Goal: Transaction & Acquisition: Book appointment/travel/reservation

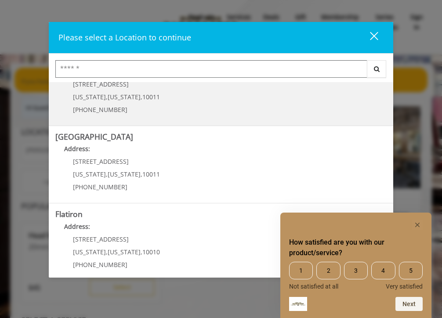
scroll to position [127, 0]
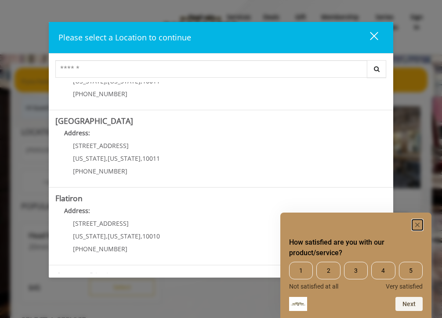
click at [418, 224] on rect "Hide survey" at bounding box center [417, 225] width 11 height 11
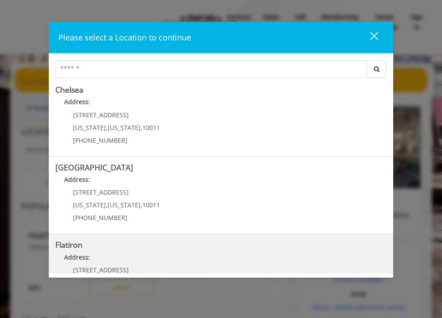
scroll to position [0, 0]
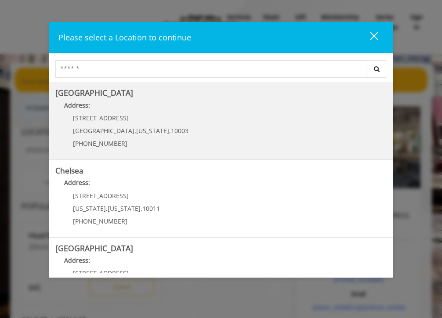
click at [251, 140] on Village "[GEOGRAPHIC_DATA] Address: [STREET_ADDRESS][US_STATE] (212) 598-1840" at bounding box center [220, 121] width 331 height 64
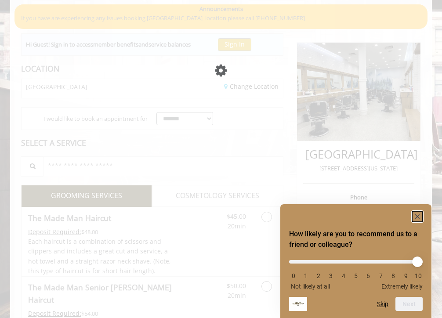
click at [415, 216] on rect "Hide survey" at bounding box center [417, 216] width 11 height 11
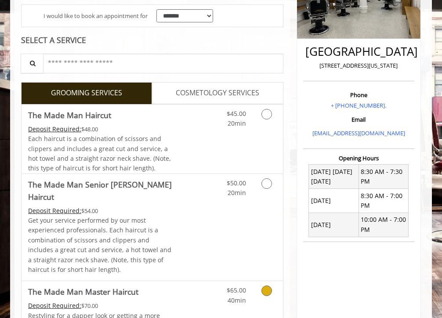
scroll to position [166, 0]
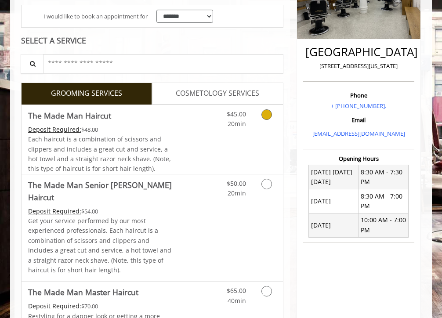
click at [263, 115] on icon "Grooming services" at bounding box center [266, 114] width 11 height 11
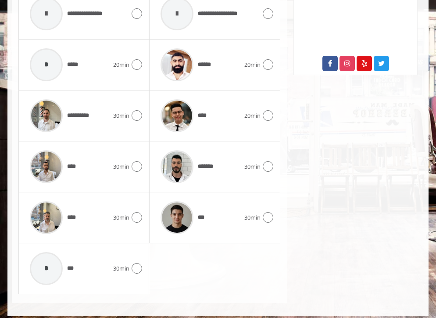
scroll to position [481, 0]
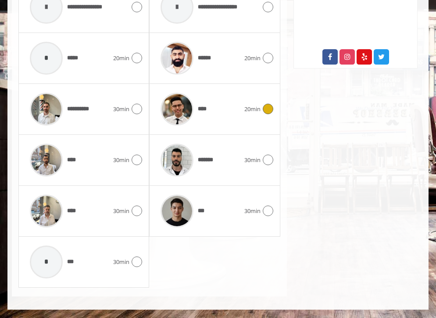
click at [270, 111] on icon at bounding box center [268, 109] width 11 height 11
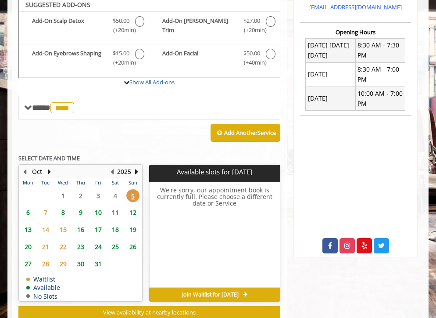
scroll to position [289, 0]
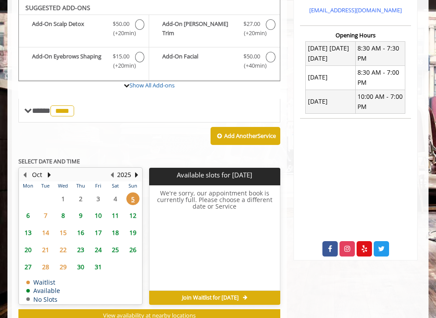
click at [29, 216] on span "6" at bounding box center [28, 215] width 13 height 13
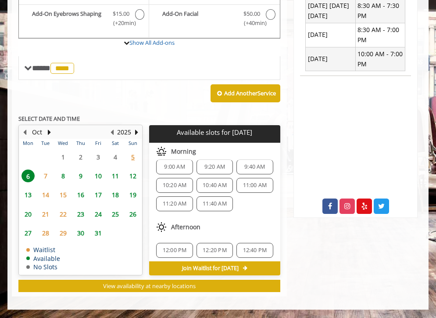
scroll to position [0, 0]
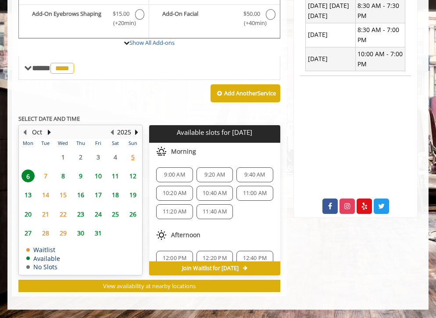
click at [137, 155] on span "5" at bounding box center [132, 157] width 13 height 13
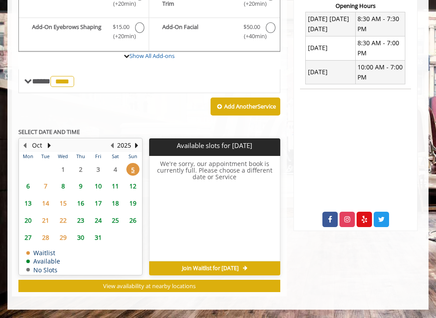
click at [31, 185] on span "6" at bounding box center [28, 186] width 13 height 13
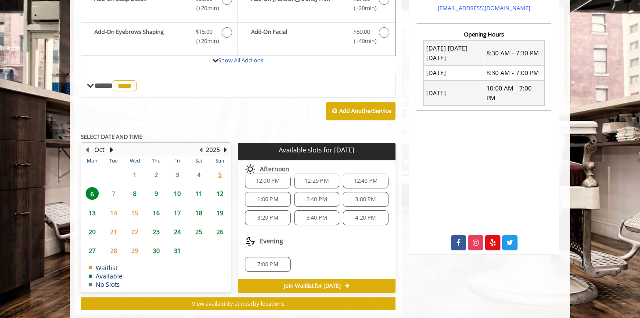
scroll to position [312, 0]
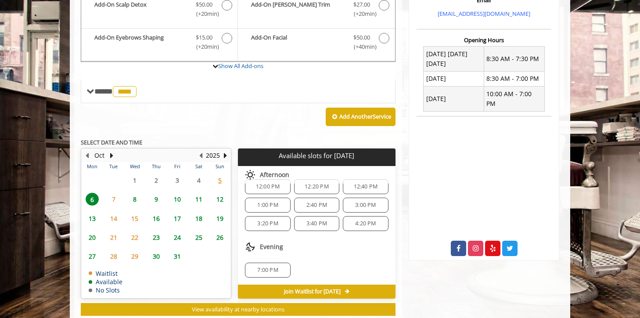
click at [324, 204] on span "2:40 PM" at bounding box center [316, 205] width 21 height 7
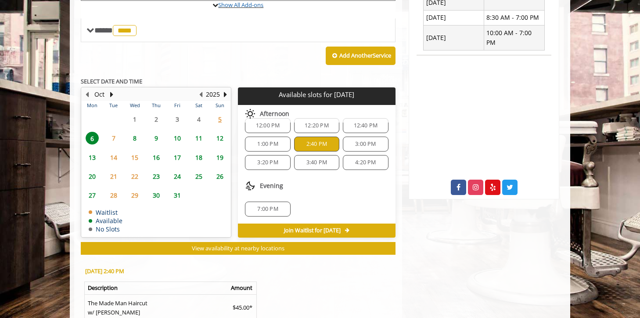
scroll to position [494, 0]
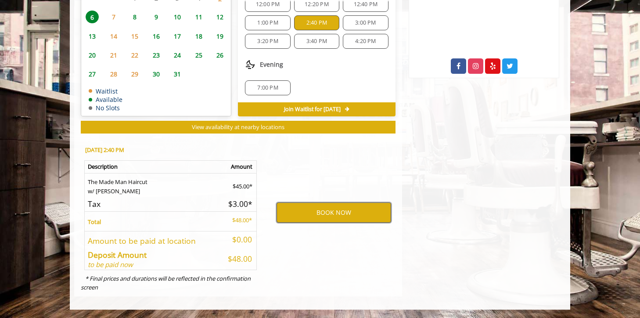
click at [323, 212] on button "BOOK NOW" at bounding box center [334, 212] width 115 height 20
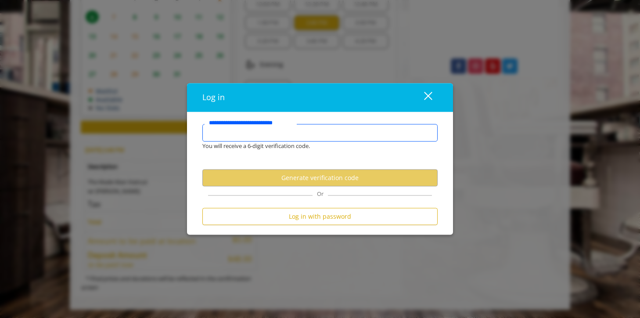
click at [300, 135] on input "**********" at bounding box center [319, 133] width 235 height 18
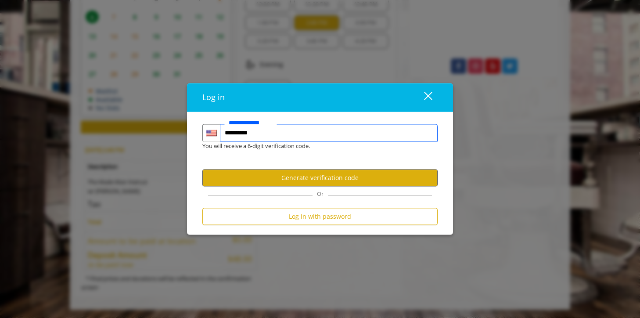
type input "**********"
click at [310, 179] on button "Generate verification code" at bounding box center [319, 177] width 235 height 17
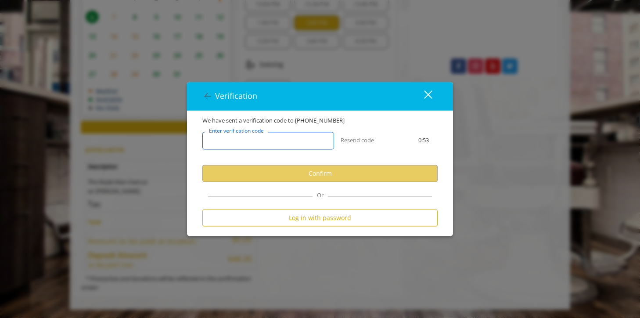
click at [290, 139] on input "Enter verification code" at bounding box center [268, 141] width 132 height 18
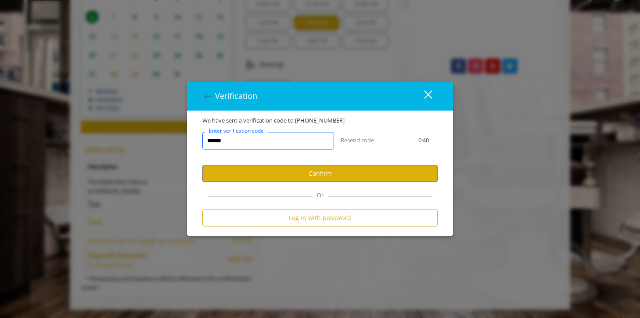
type input "******"
click at [242, 187] on user-otp-account-verification "We have sent a verification code to +1 8324470673 ****** Enter verification cod…" at bounding box center [319, 173] width 235 height 115
click at [238, 179] on button "Confirm" at bounding box center [319, 173] width 235 height 17
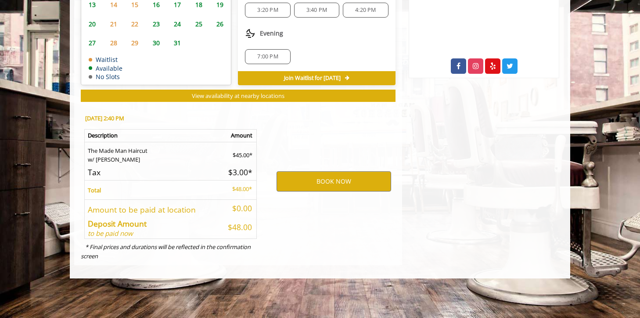
scroll to position [463, 0]
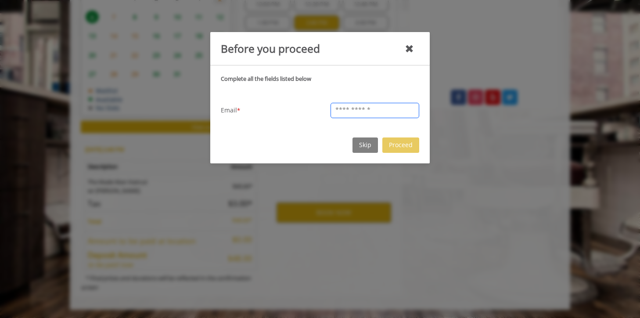
click at [381, 110] on input "text" at bounding box center [375, 110] width 89 height 15
type input "**********"
click at [372, 147] on button "Skip" at bounding box center [365, 144] width 25 height 15
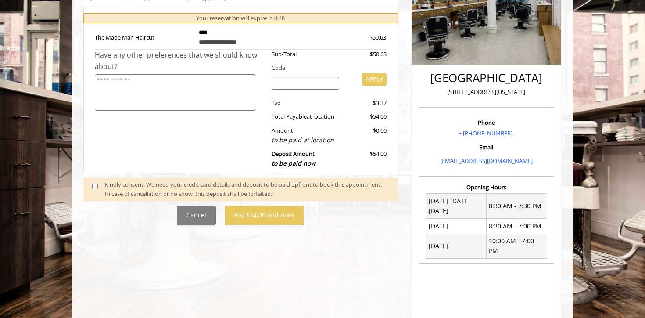
scroll to position [166, 0]
click at [202, 218] on button "Cancel" at bounding box center [196, 215] width 39 height 20
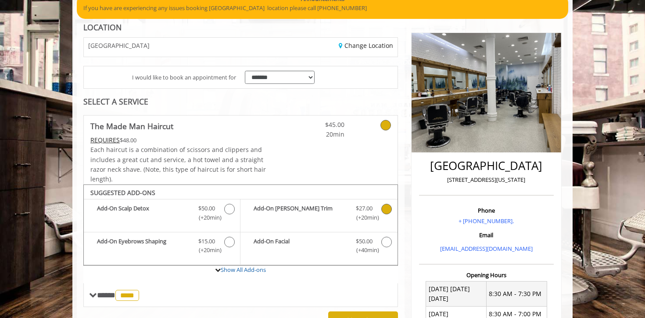
scroll to position [75, 0]
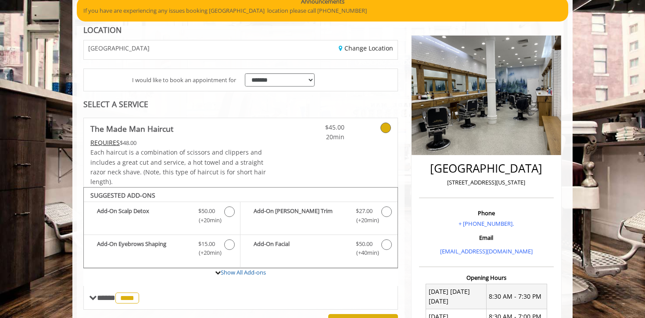
click at [305, 140] on span "20min" at bounding box center [319, 137] width 52 height 10
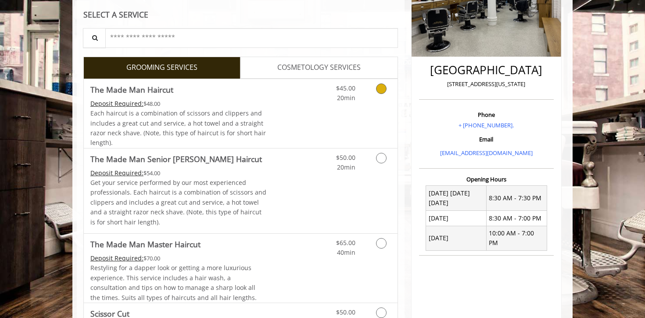
click at [328, 111] on div "$45.00 20min" at bounding box center [358, 113] width 79 height 69
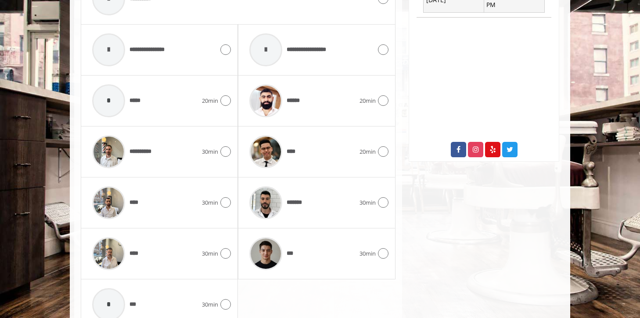
scroll to position [453, 0]
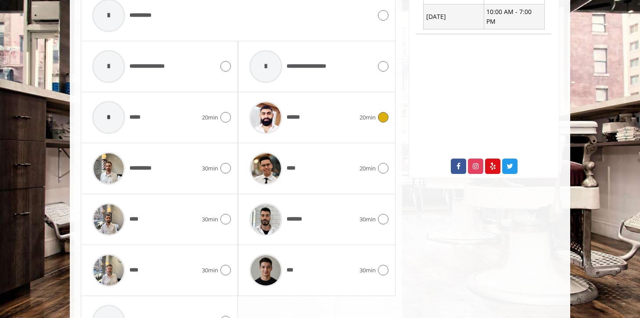
click at [352, 121] on div "******" at bounding box center [302, 118] width 114 height 42
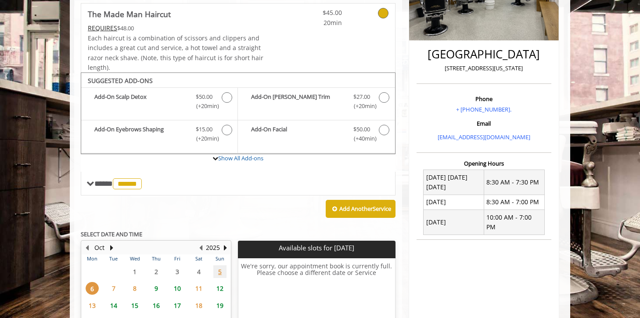
scroll to position [188, 0]
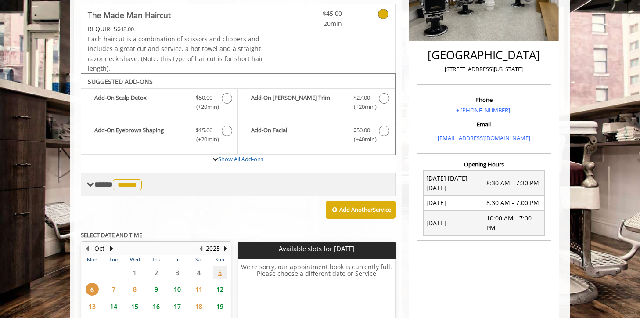
click at [110, 184] on span "**** ****** ********" at bounding box center [119, 184] width 50 height 8
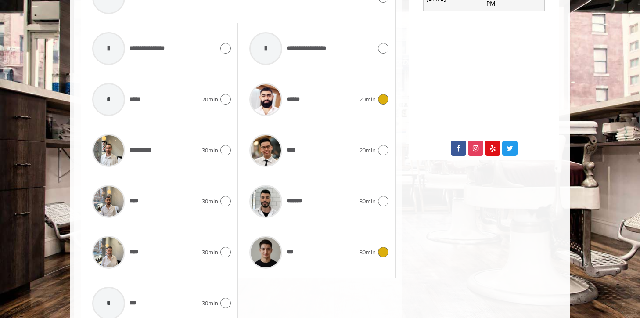
click at [335, 246] on div "***" at bounding box center [302, 252] width 114 height 42
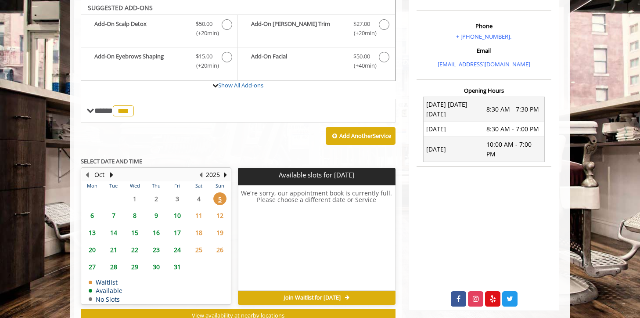
scroll to position [291, 0]
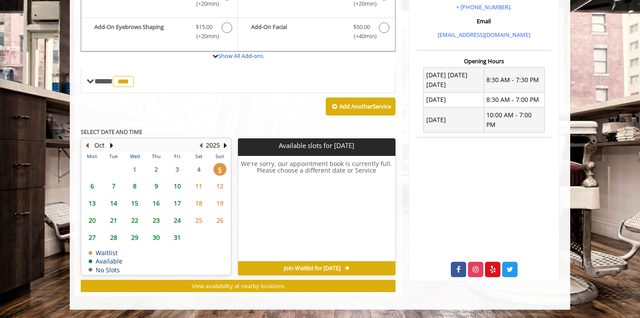
click at [91, 186] on span "6" at bounding box center [92, 186] width 13 height 13
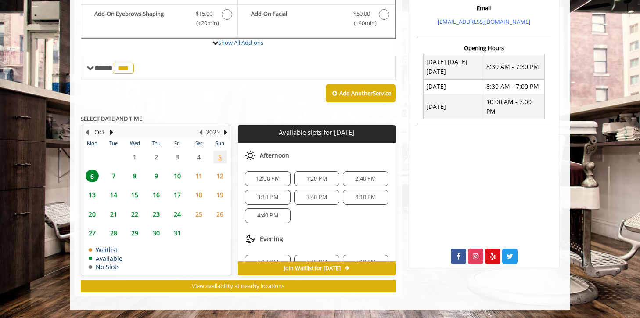
scroll to position [80, 0]
click at [355, 180] on span "2:40 PM" at bounding box center [365, 178] width 21 height 7
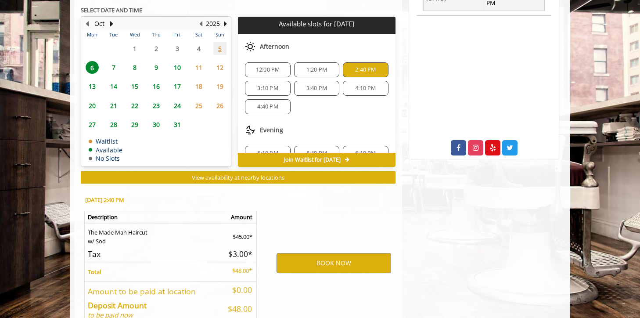
scroll to position [463, 0]
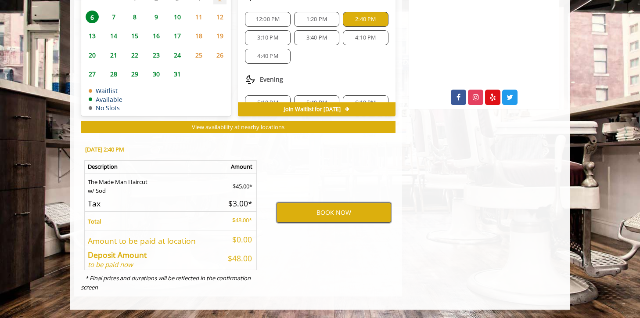
click at [316, 212] on button "BOOK NOW" at bounding box center [334, 212] width 115 height 20
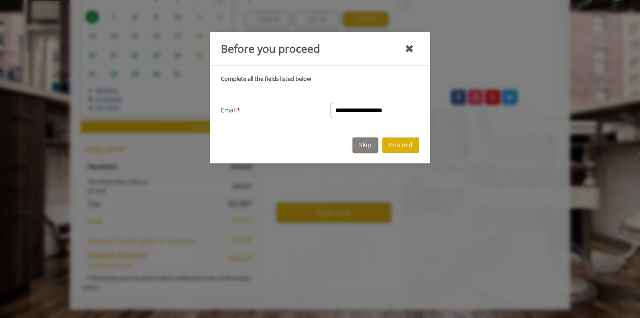
click at [371, 152] on button "Skip" at bounding box center [365, 144] width 25 height 15
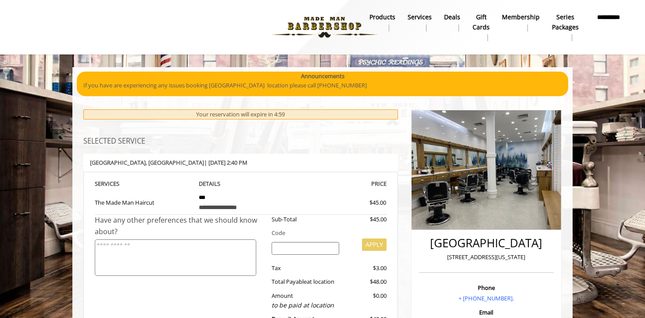
scroll to position [96, 0]
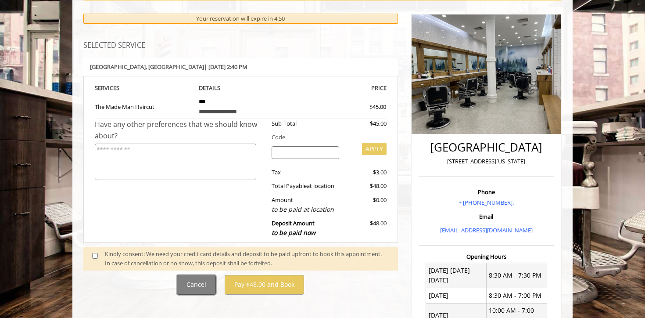
click at [197, 283] on button "Cancel" at bounding box center [196, 285] width 39 height 20
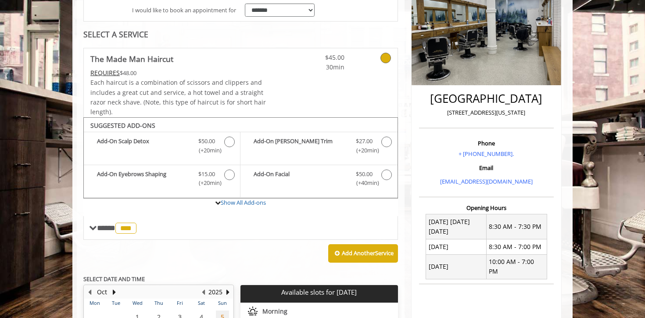
scroll to position [144, 0]
click at [308, 55] on span "$45.00" at bounding box center [319, 58] width 52 height 10
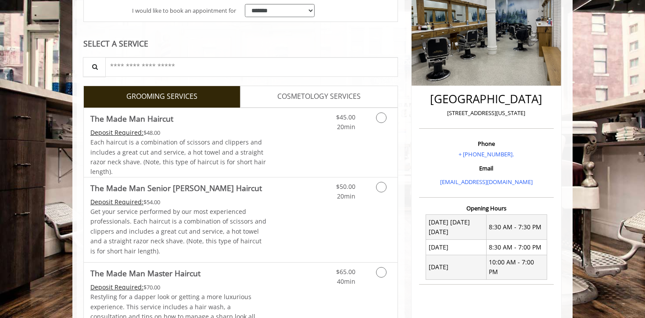
click at [335, 107] on link "COSMETOLOGY SERVICES" at bounding box center [319, 97] width 157 height 22
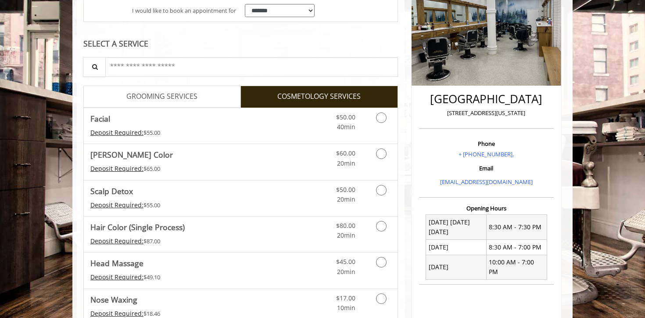
scroll to position [31, 0]
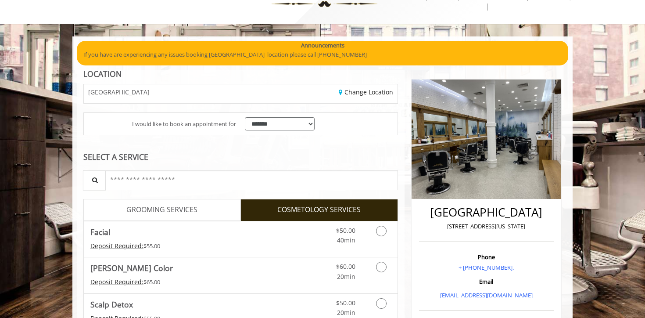
click at [205, 99] on div "GREENWICH VILLAGE" at bounding box center [158, 93] width 163 height 19
click at [193, 208] on span "GROOMING SERVICES" at bounding box center [161, 209] width 71 height 11
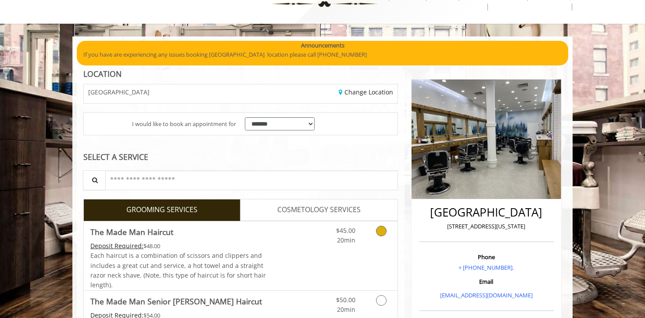
click at [283, 238] on link "Discounted Price" at bounding box center [293, 255] width 52 height 69
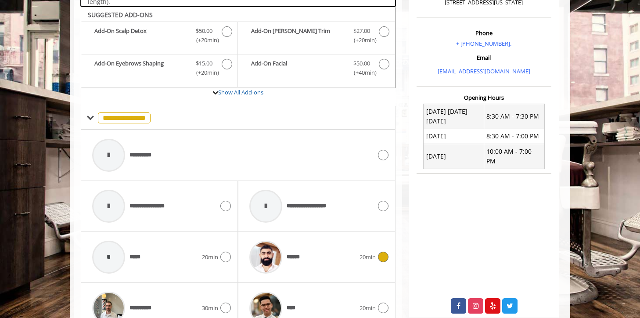
scroll to position [261, 0]
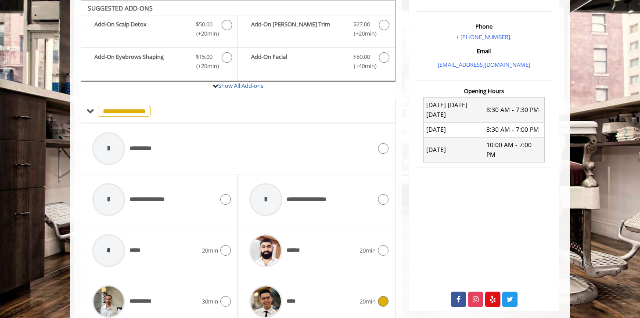
click at [297, 288] on span "****" at bounding box center [272, 302] width 54 height 42
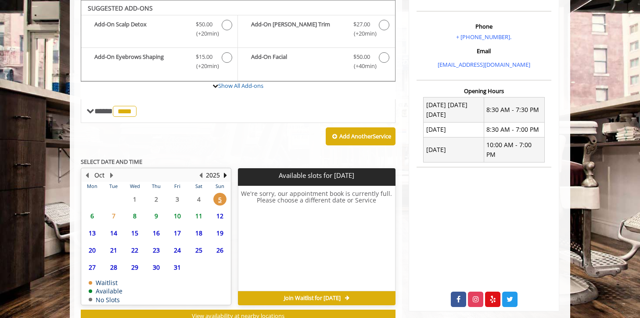
scroll to position [291, 0]
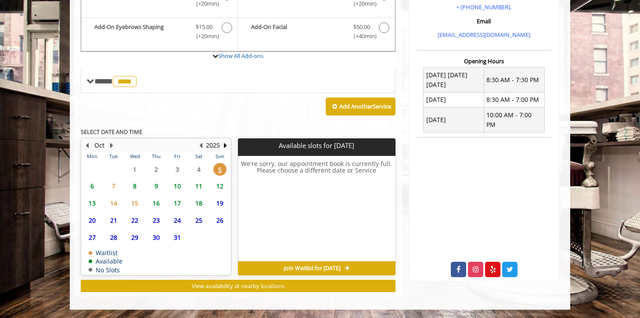
click at [92, 187] on span "6" at bounding box center [92, 186] width 13 height 13
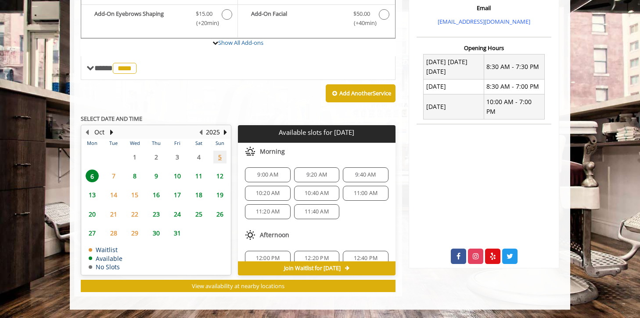
scroll to position [59, 0]
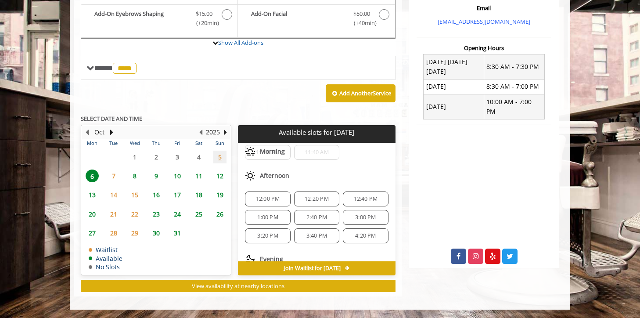
click at [318, 216] on span "2:40 PM" at bounding box center [316, 217] width 21 height 7
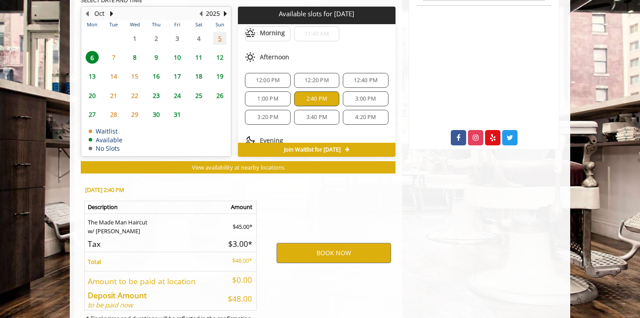
scroll to position [463, 0]
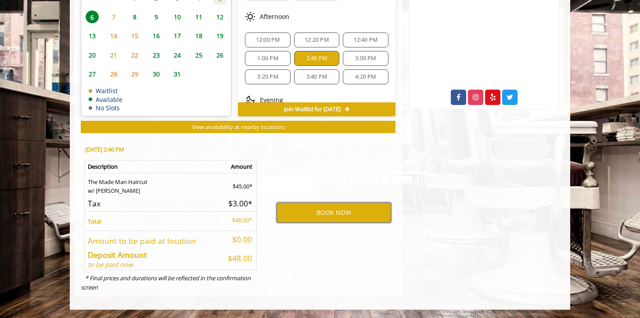
click at [318, 216] on button "BOOK NOW" at bounding box center [334, 212] width 115 height 20
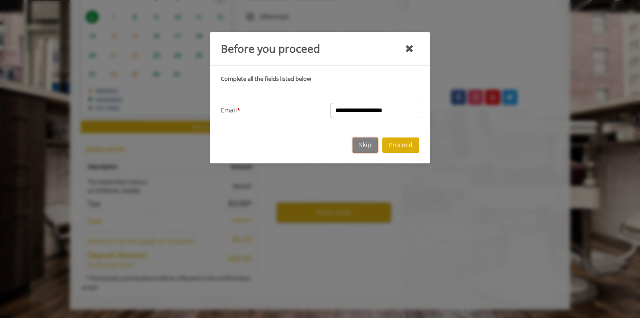
click at [371, 142] on button "Skip" at bounding box center [365, 144] width 25 height 15
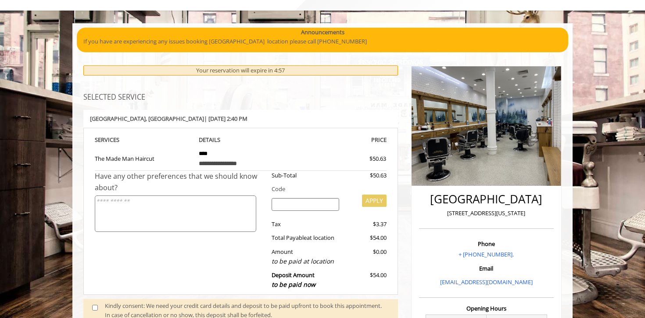
scroll to position [45, 0]
